Goal: Transaction & Acquisition: Obtain resource

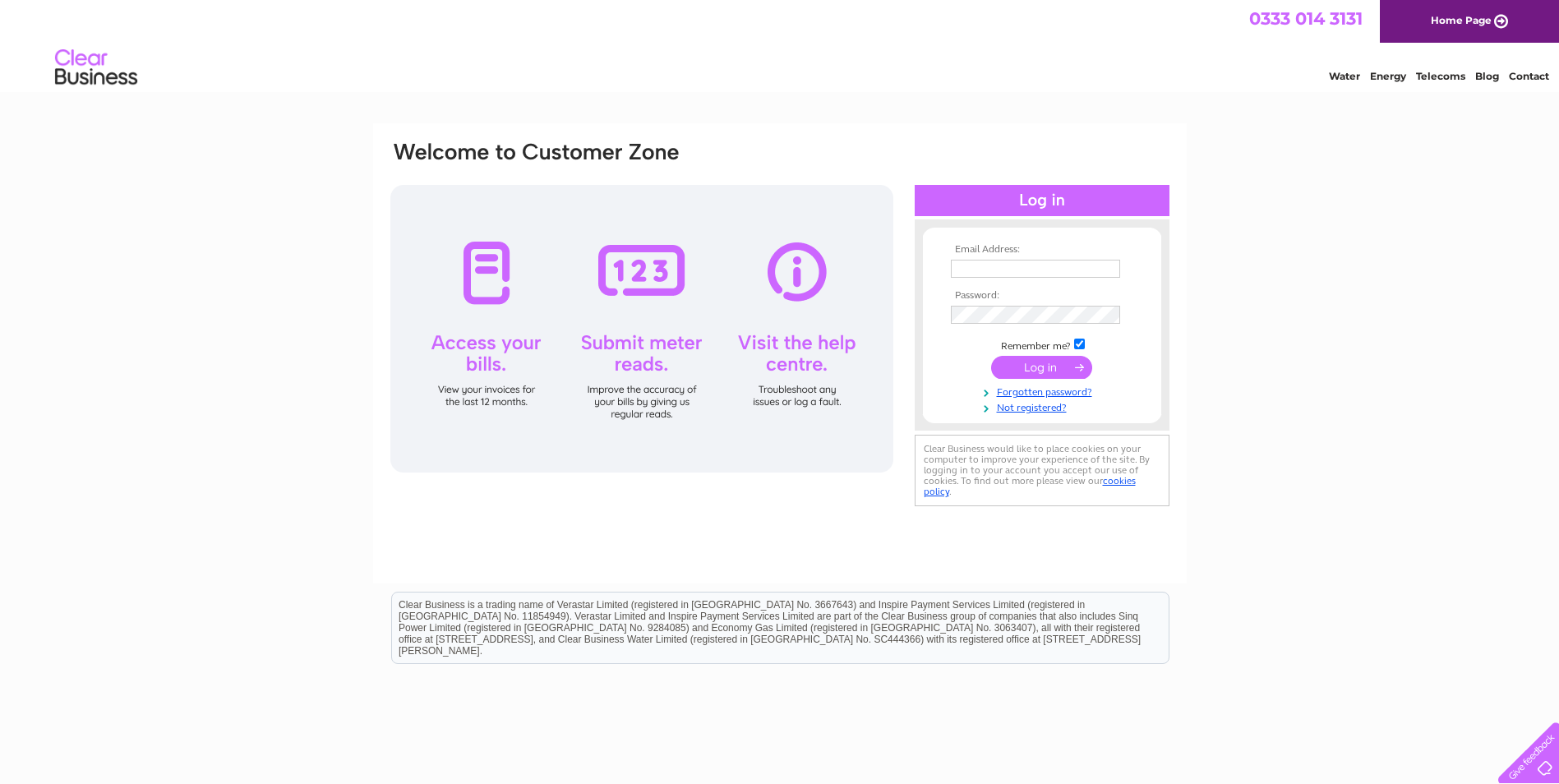
type input "info@thefaerietree.co.uk"
click at [1044, 365] on input "submit" at bounding box center [1041, 367] width 101 height 23
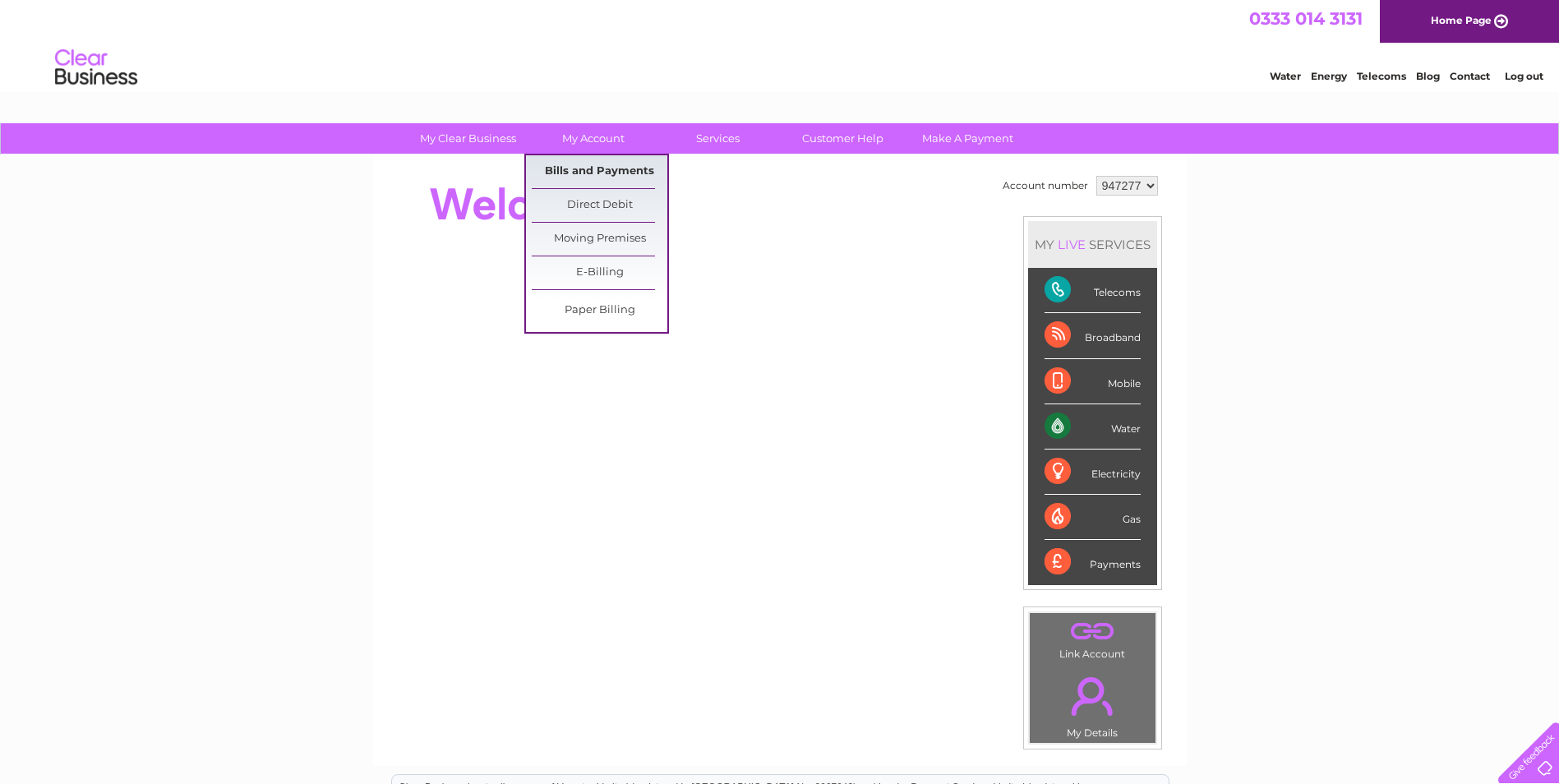
click at [594, 165] on link "Bills and Payments" at bounding box center [599, 171] width 136 height 33
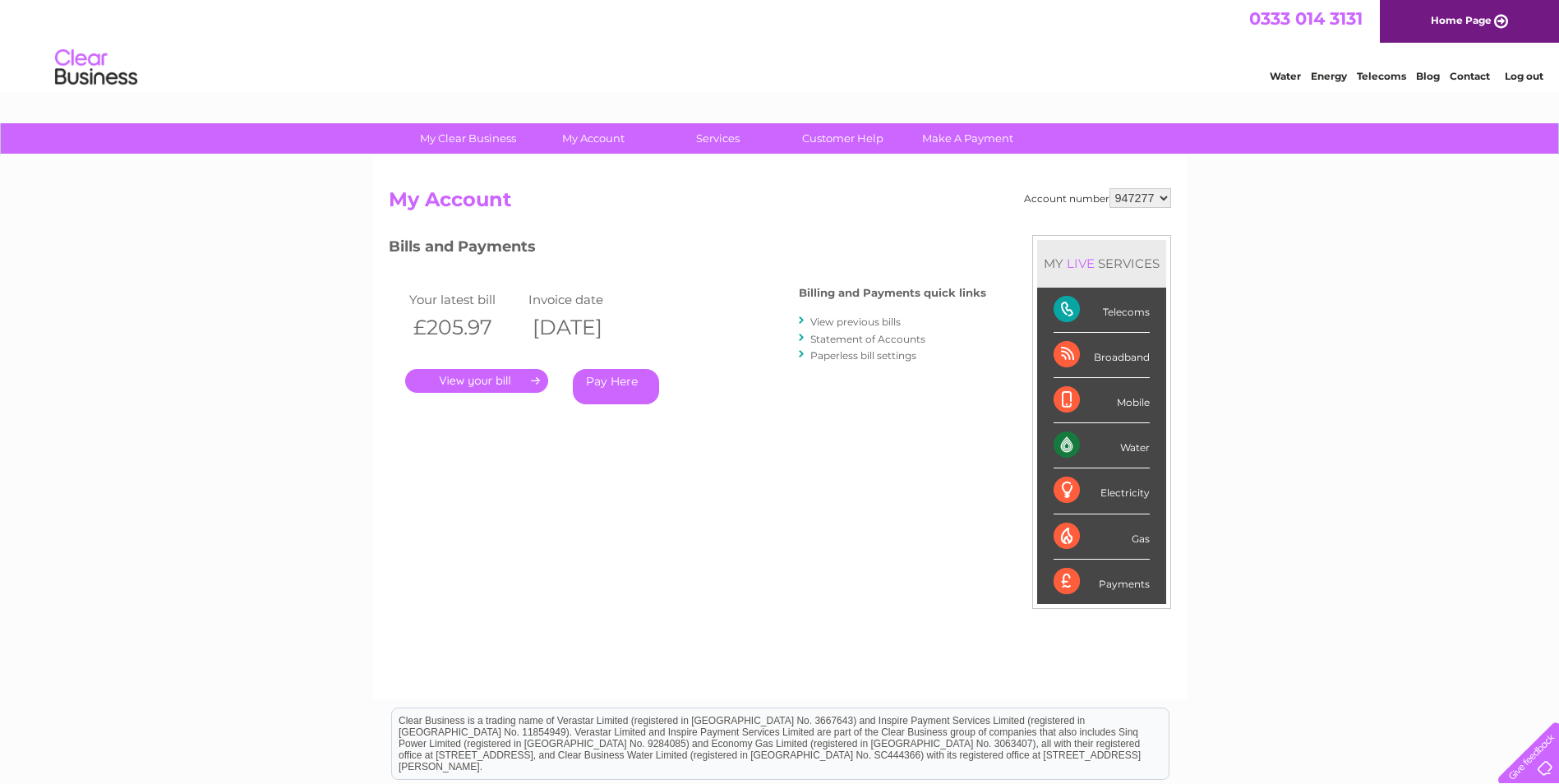
click at [858, 317] on link "View previous bills" at bounding box center [855, 321] width 90 height 13
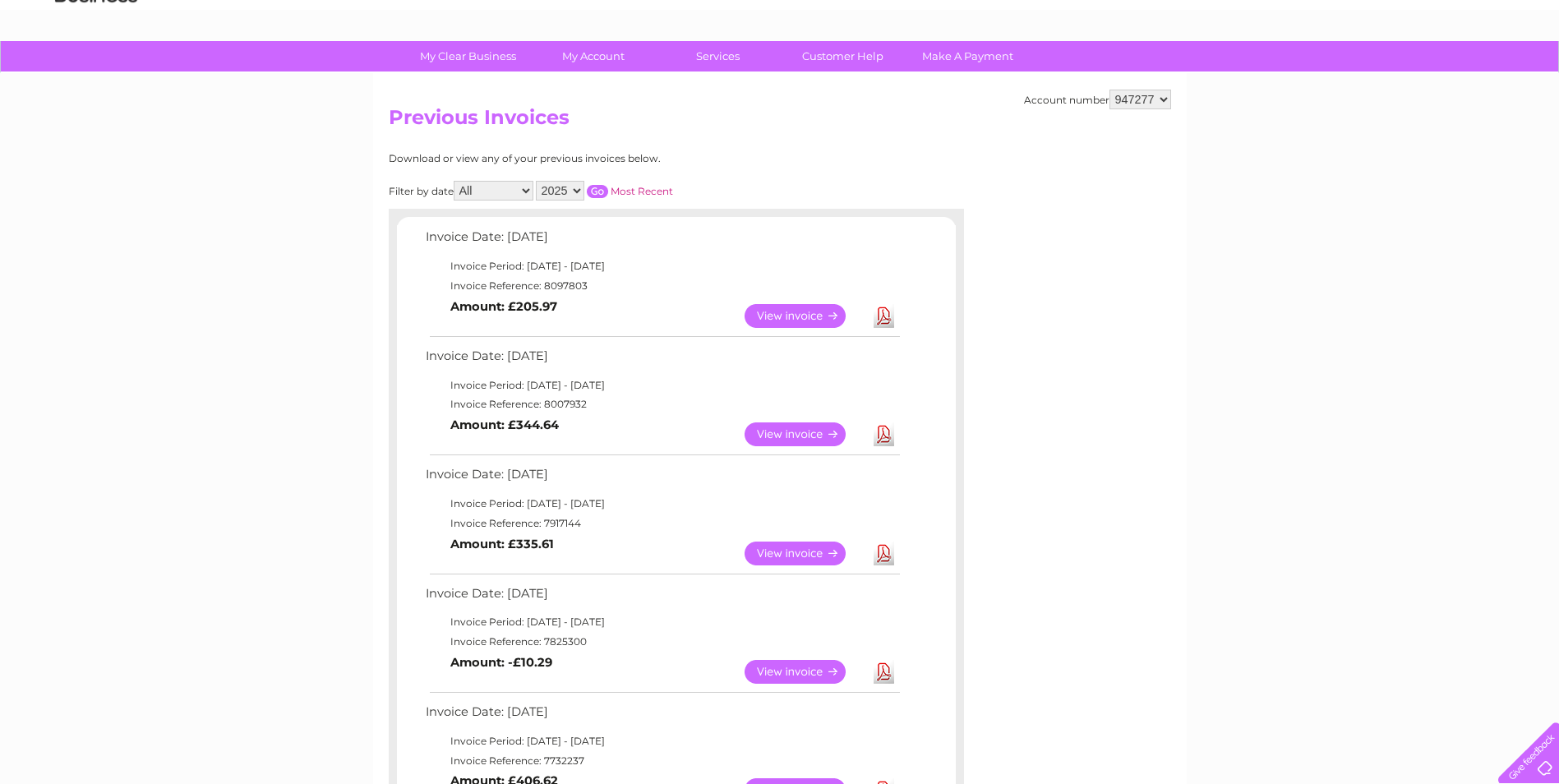
scroll to position [164, 0]
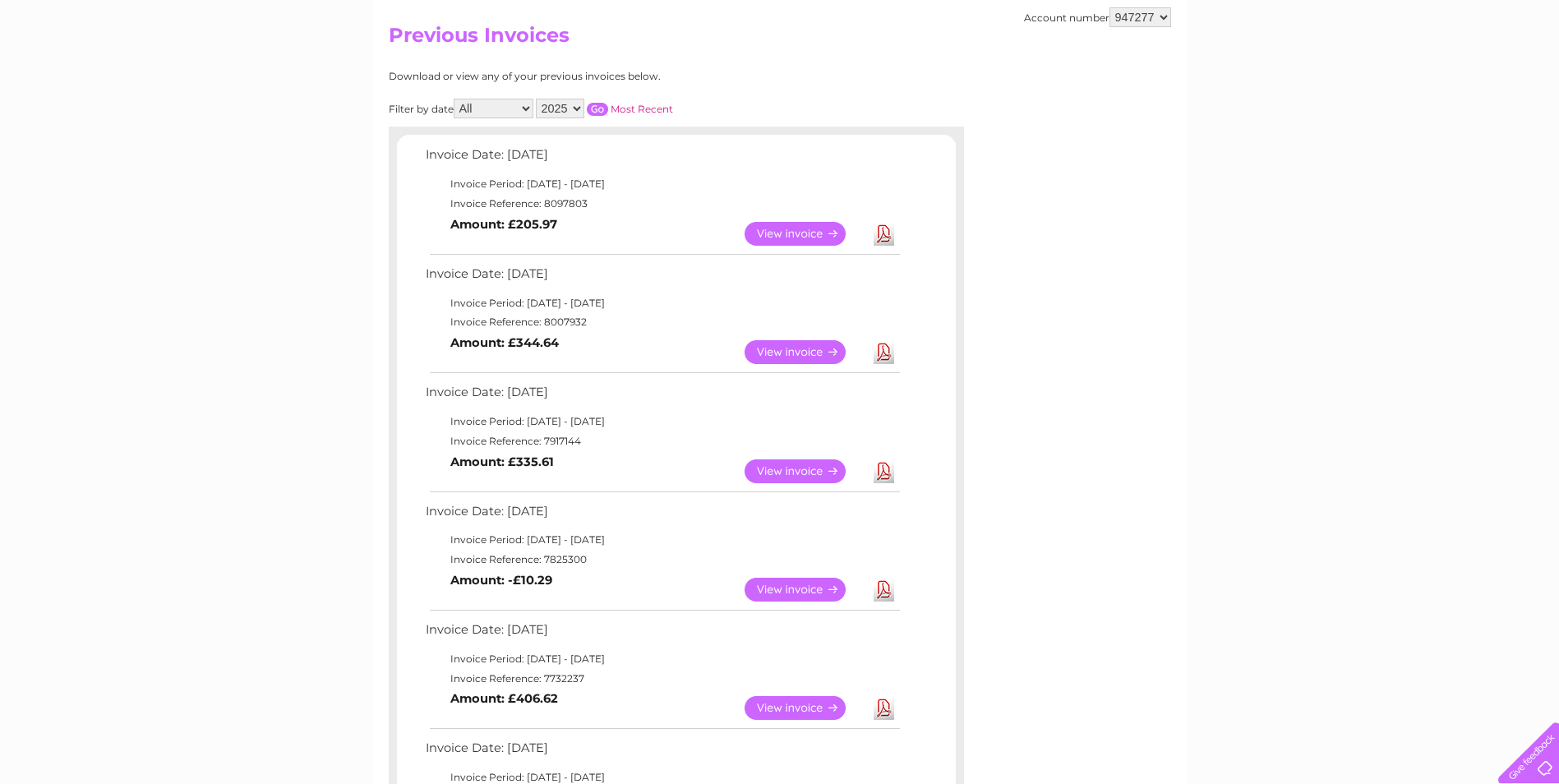
click at [793, 585] on link "View" at bounding box center [804, 589] width 121 height 24
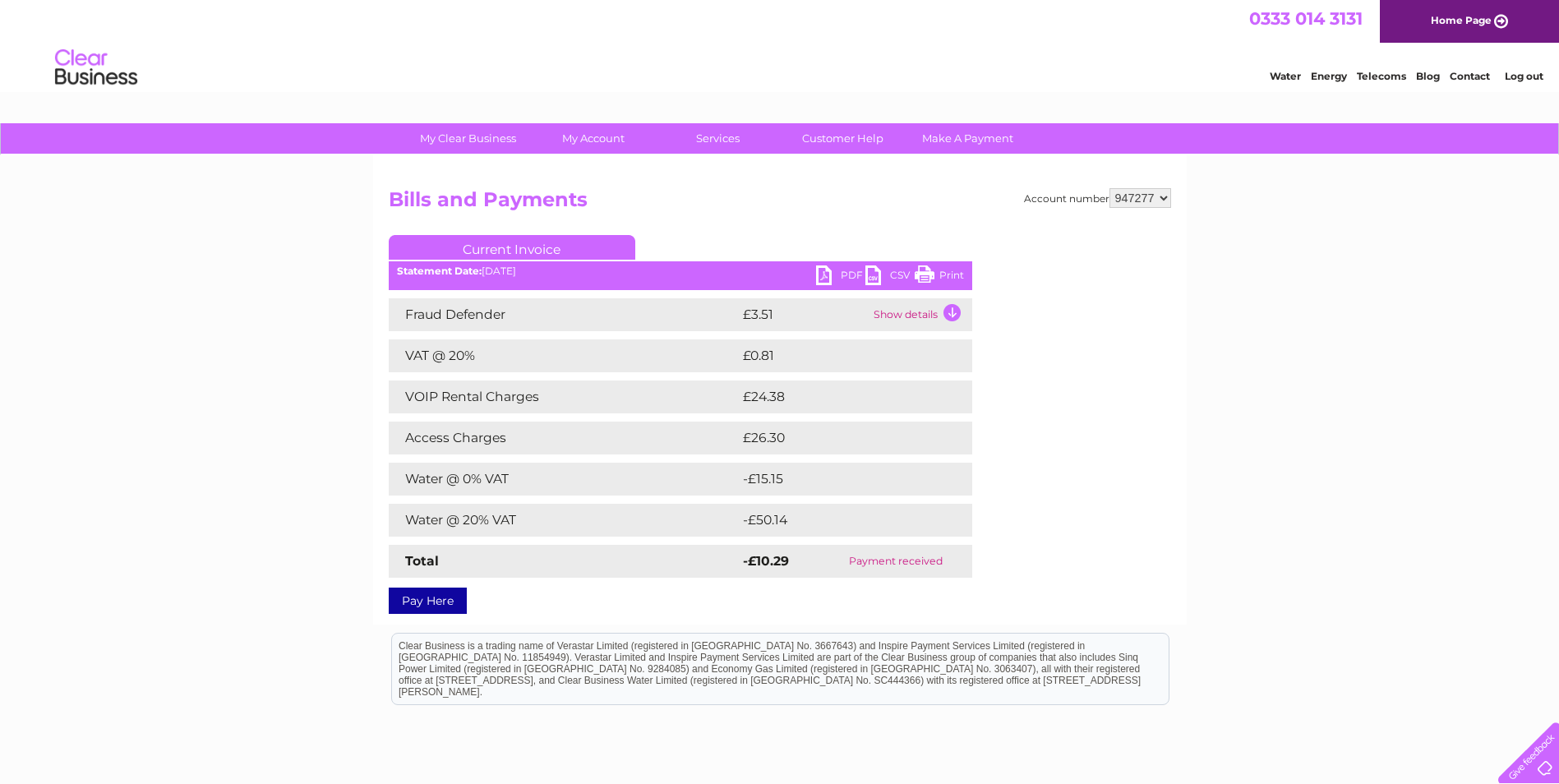
click at [820, 274] on link "PDF" at bounding box center [841, 277] width 49 height 24
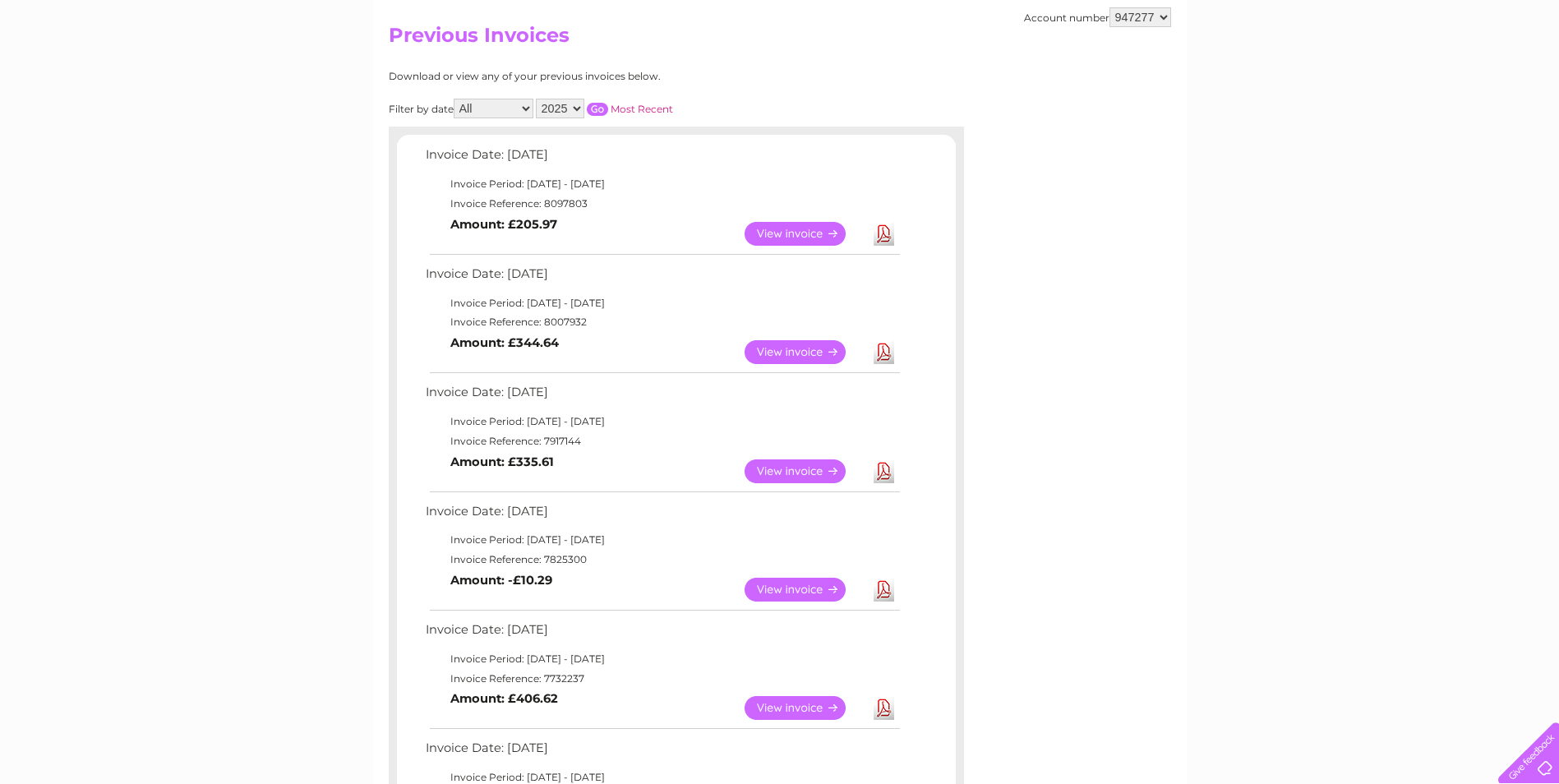
click at [786, 466] on link "View" at bounding box center [804, 471] width 121 height 24
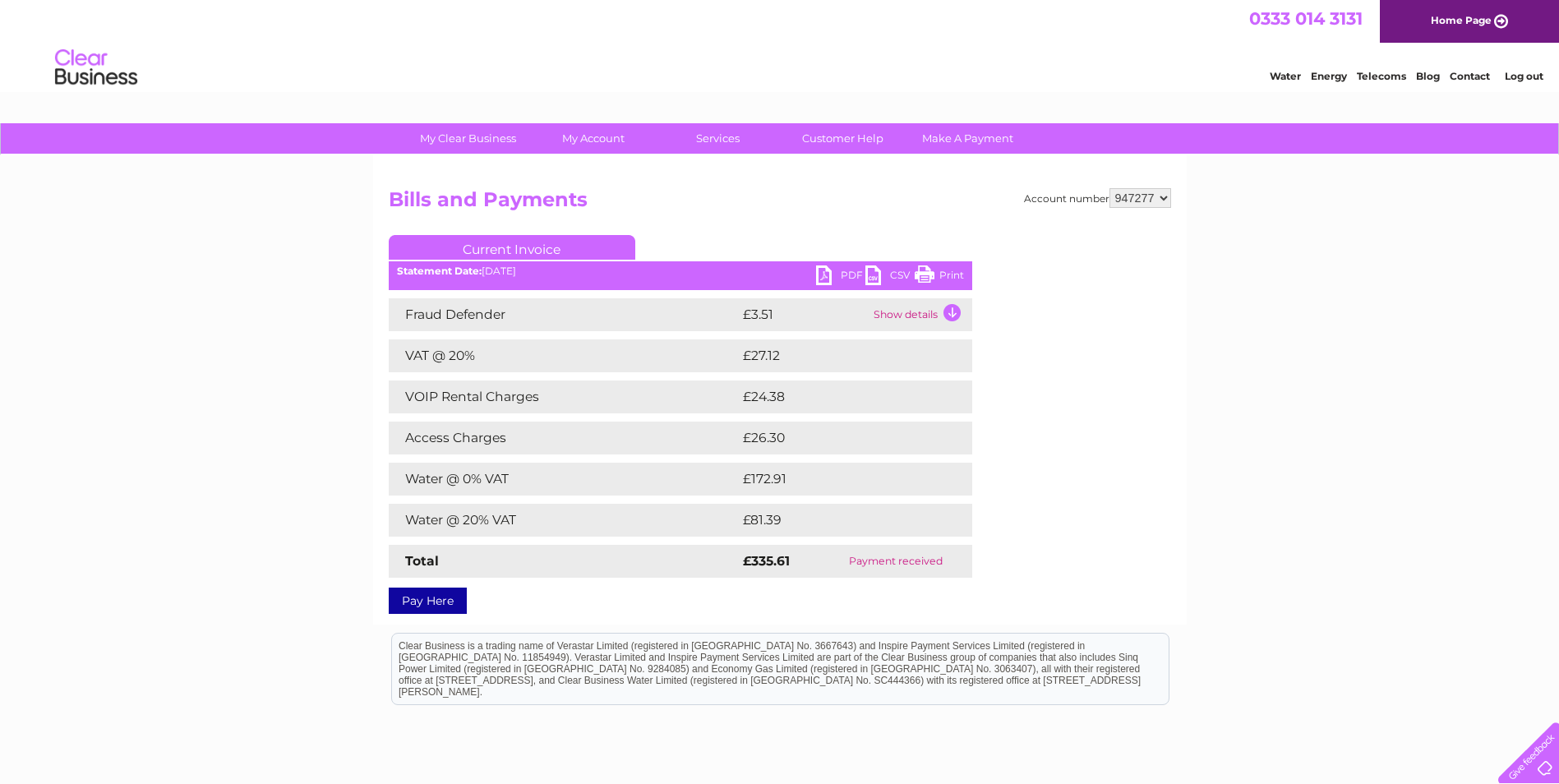
click at [822, 277] on link "PDF" at bounding box center [841, 277] width 49 height 24
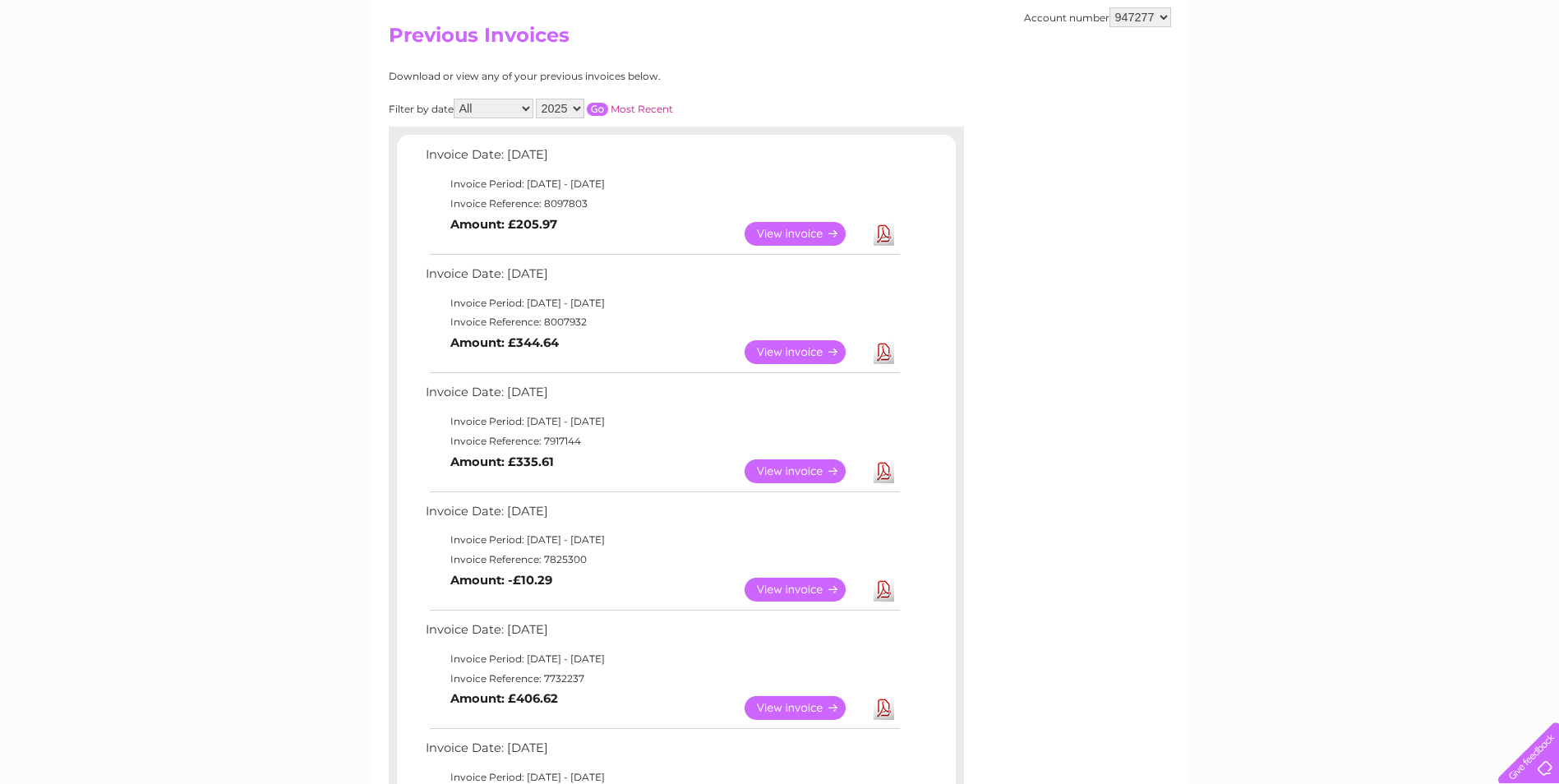
click at [780, 346] on link "View" at bounding box center [804, 352] width 121 height 24
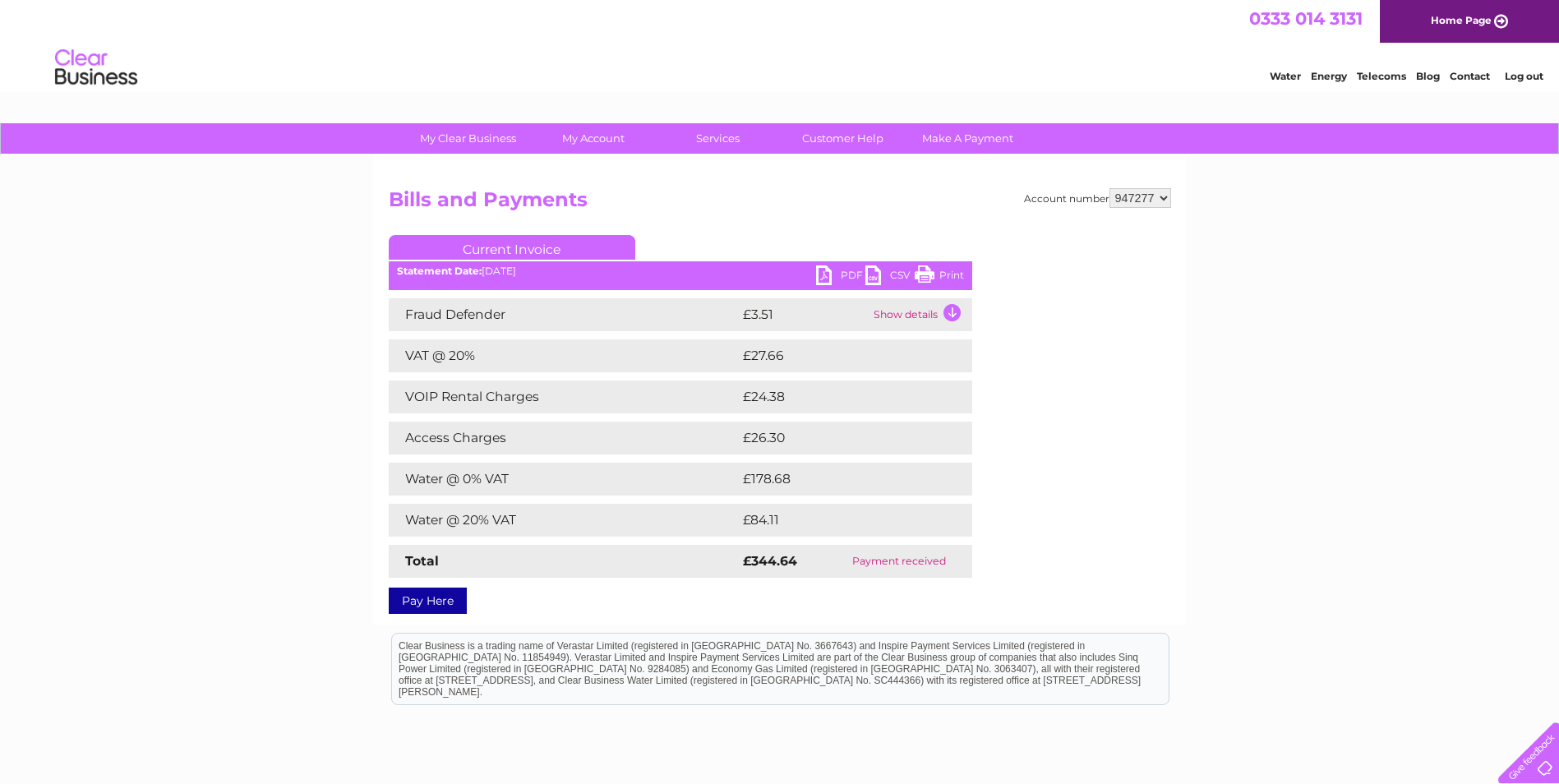
click at [825, 269] on link "PDF" at bounding box center [841, 277] width 49 height 24
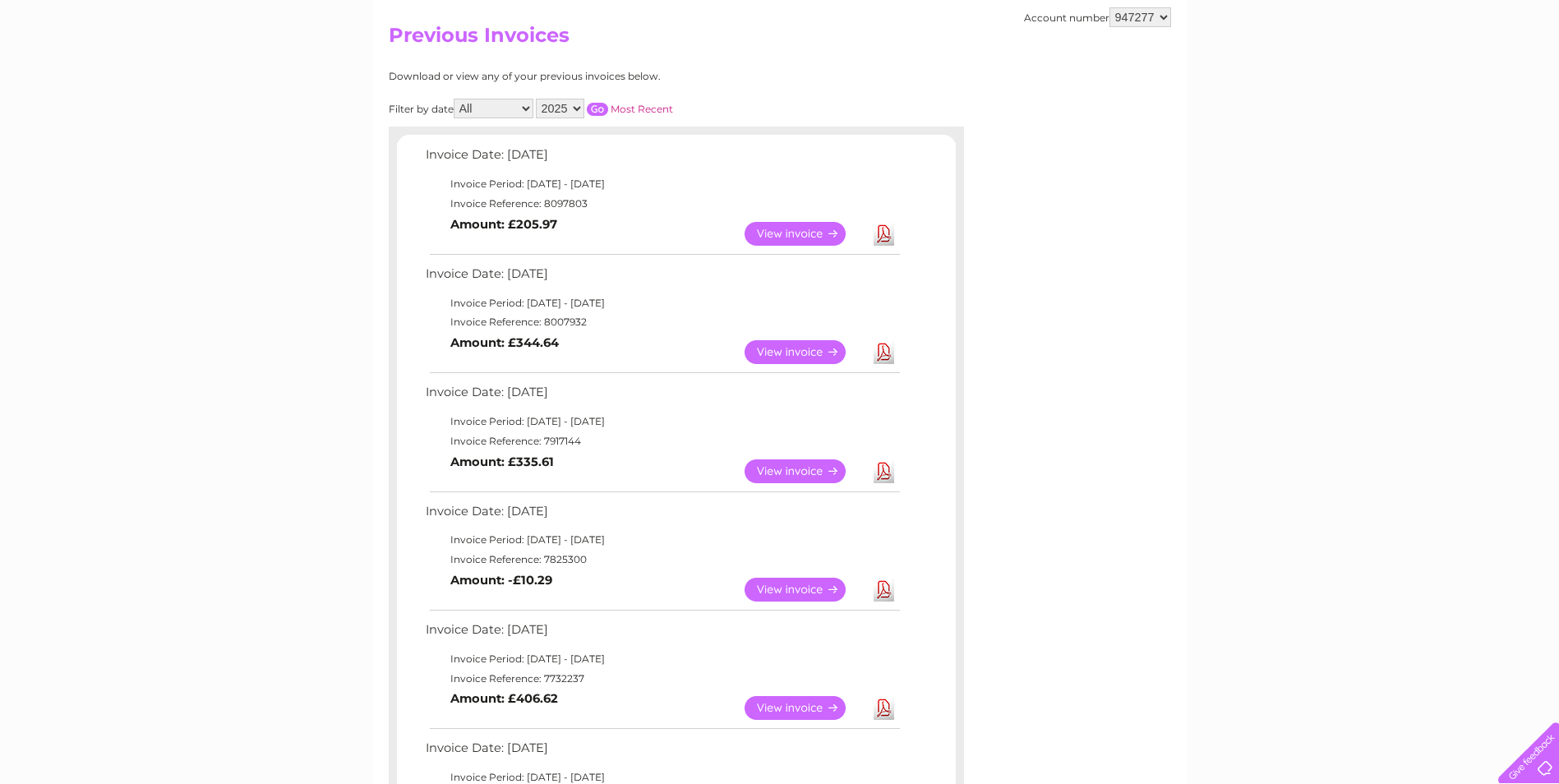
click at [789, 231] on link "View" at bounding box center [804, 234] width 121 height 24
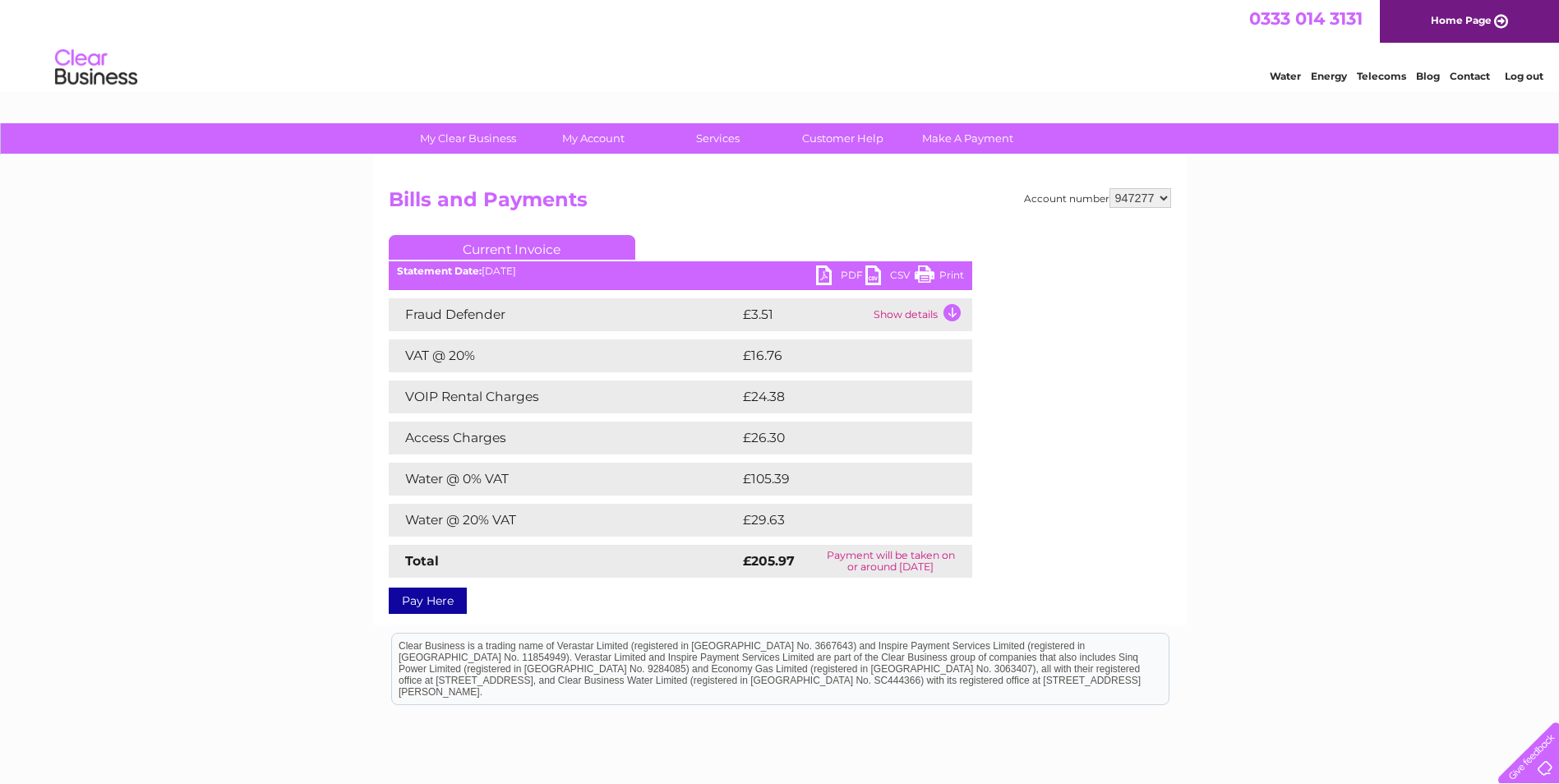
click at [825, 271] on link "PDF" at bounding box center [841, 277] width 49 height 24
